Goal: Contribute content

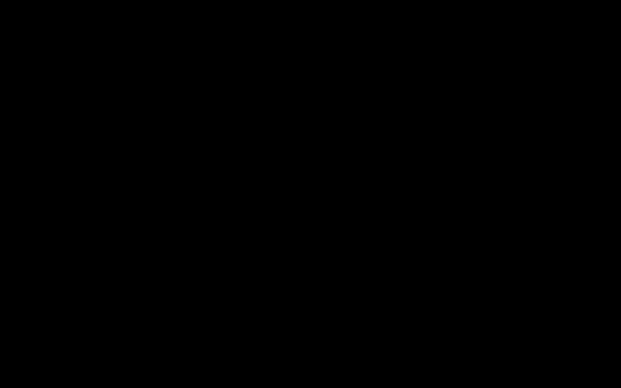
select select "679cb9cacf00799ba4b4c985"
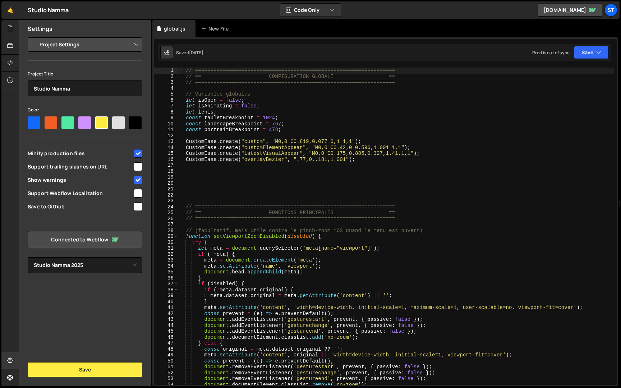
scroll to position [317, 0]
type textarea "let [PERSON_NAME];"
click at [219, 113] on div "// ================================================================= // == CONF…" at bounding box center [395, 232] width 435 height 329
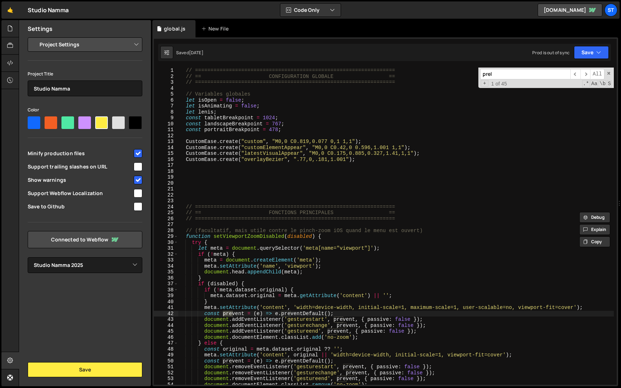
scroll to position [8496, 0]
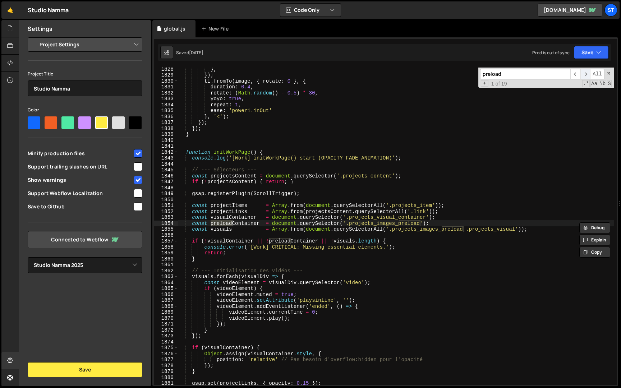
click at [586, 75] on span "​" at bounding box center [585, 74] width 10 height 10
click at [558, 73] on input "preload" at bounding box center [525, 74] width 90 height 10
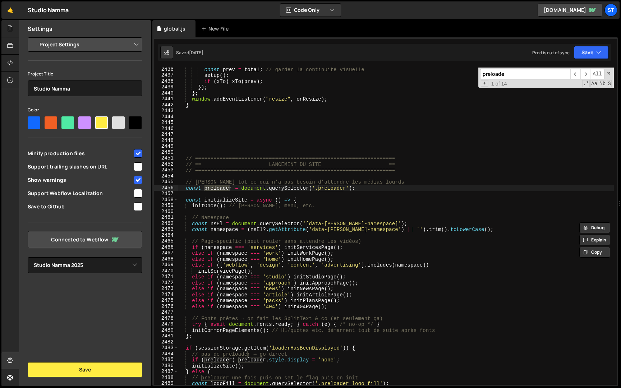
scroll to position [11325, 0]
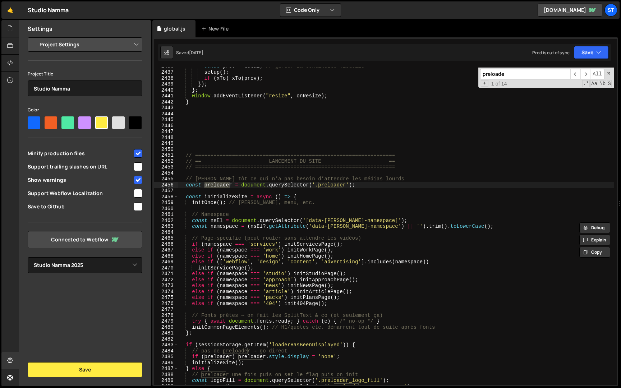
type input "preloade"
click at [186, 154] on div "const prev = total ; // garder la continuité visuelle setup ( ) ; if ( xTo ) xT…" at bounding box center [395, 227] width 435 height 329
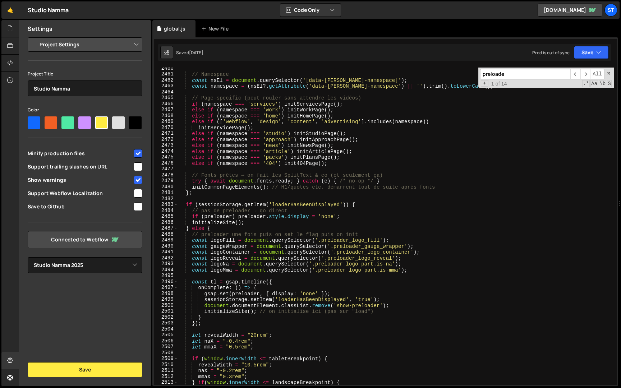
scroll to position [11451, 0]
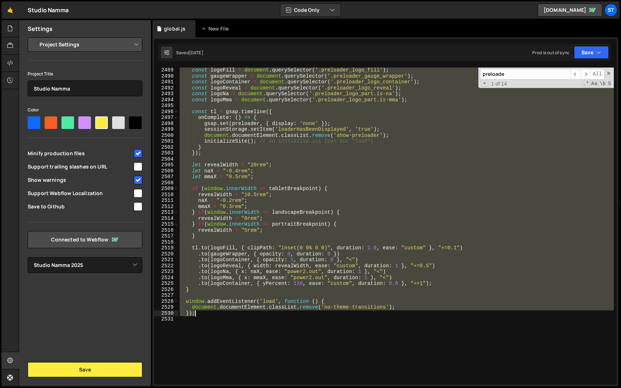
click at [200, 315] on div "const logoFill = document . querySelector ( '.preloader_logo_fill' ) ; const ga…" at bounding box center [395, 231] width 435 height 329
paste textarea
type textarea "});"
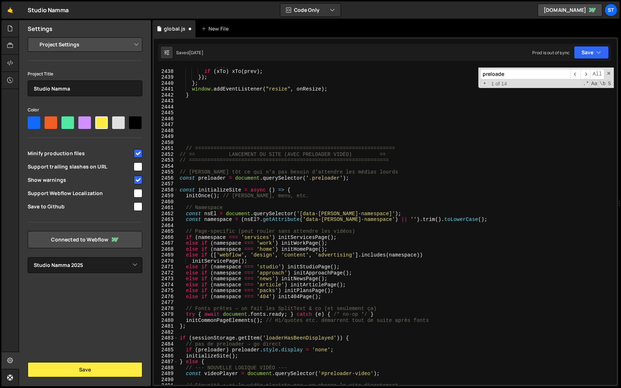
scroll to position [11299, 0]
click at [589, 54] on button "Save" at bounding box center [591, 52] width 35 height 13
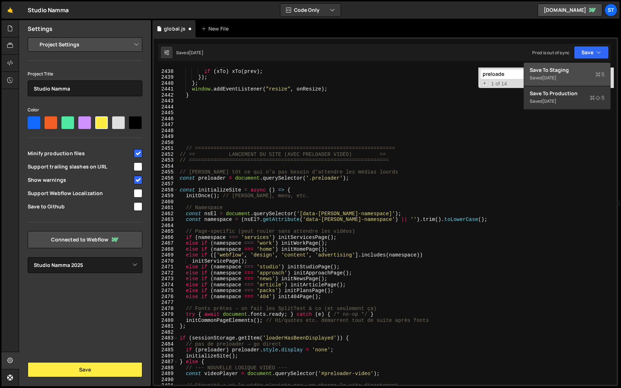
click at [567, 70] on div "Save to Staging S" at bounding box center [566, 69] width 75 height 7
